Goal: Transaction & Acquisition: Purchase product/service

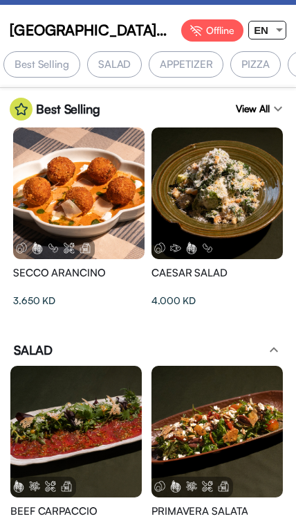
click at [269, 29] on div "EN" at bounding box center [261, 29] width 24 height 17
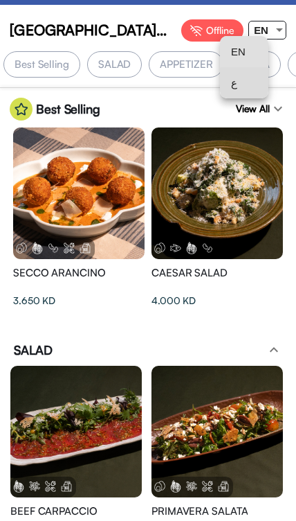
click at [245, 90] on span "ع" at bounding box center [244, 82] width 26 height 31
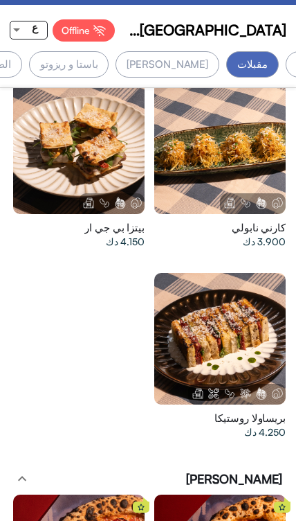
scroll to position [0, -124]
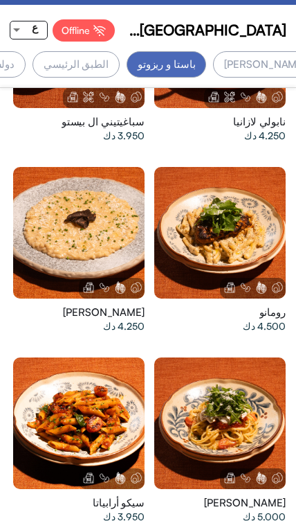
click at [240, 207] on div at bounding box center [220, 233] width 132 height 132
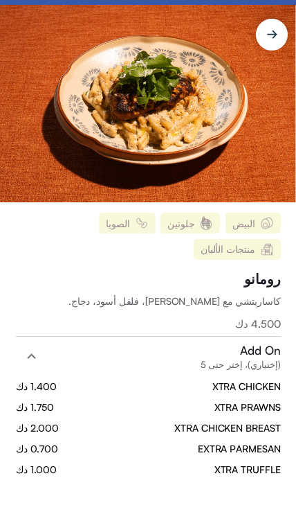
click at [172, 150] on img at bounding box center [148, 103] width 296 height 197
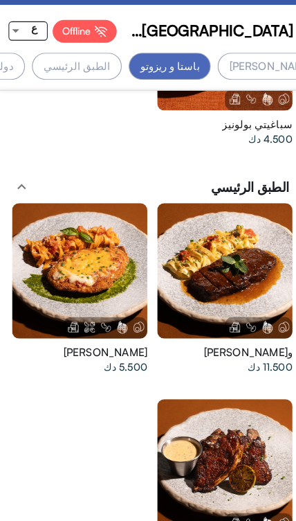
click at [112, 271] on div at bounding box center [79, 263] width 132 height 132
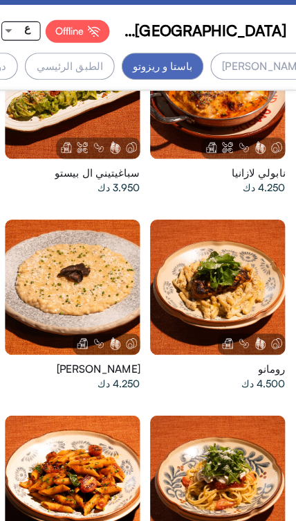
click at [240, 327] on img at bounding box center [246, 333] width 12 height 12
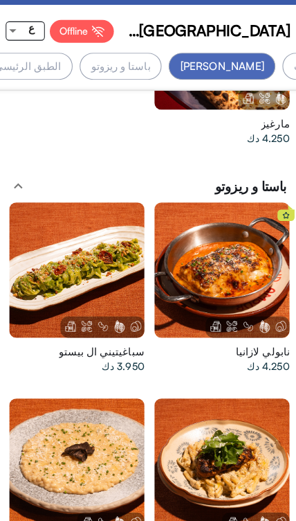
click at [204, 256] on div at bounding box center [220, 263] width 132 height 132
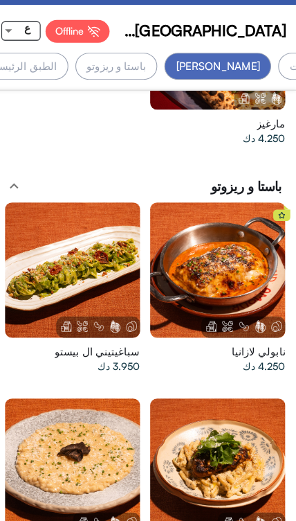
click at [162, 64] on div "باستا و ريزوتو" at bounding box center [122, 64] width 80 height 26
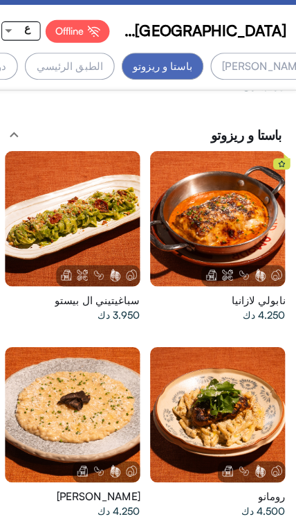
click at [120, 65] on div "الطبق الرئيسي" at bounding box center [76, 64] width 87 height 26
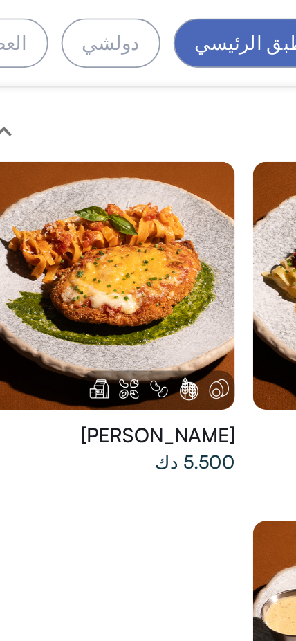
click at [80, 148] on div at bounding box center [79, 193] width 132 height 132
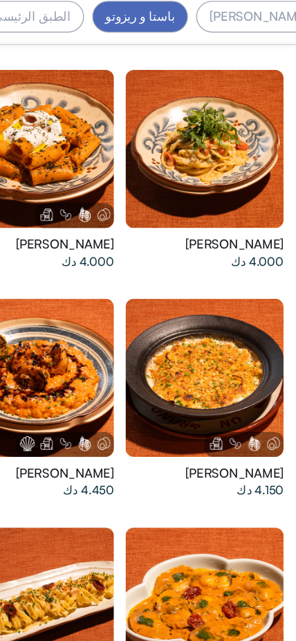
scroll to position [0, -222]
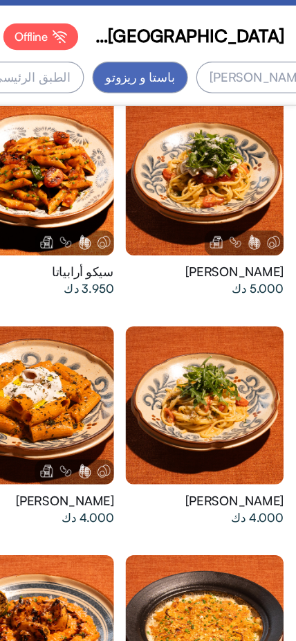
click at [186, 315] on div at bounding box center [220, 337] width 132 height 132
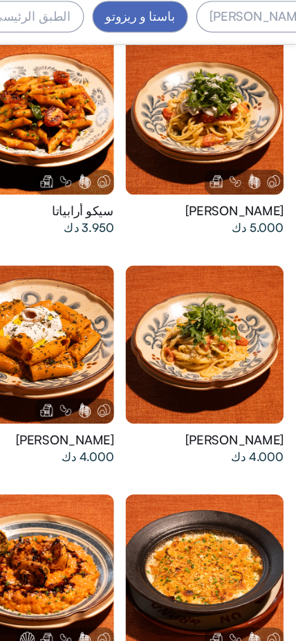
scroll to position [2433, 0]
